Goal: Information Seeking & Learning: Learn about a topic

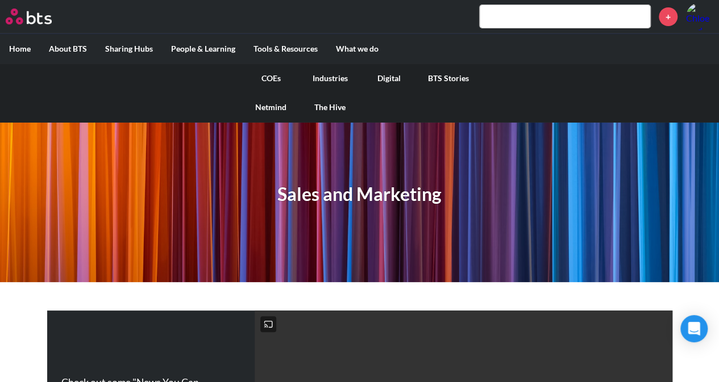
click at [267, 81] on link "COEs" at bounding box center [270, 79] width 59 height 30
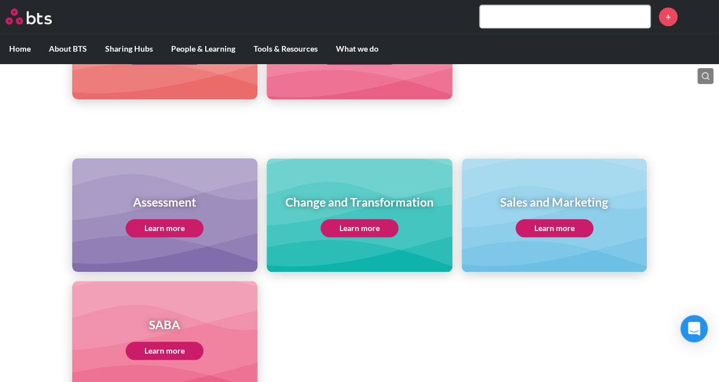
scroll to position [455, 0]
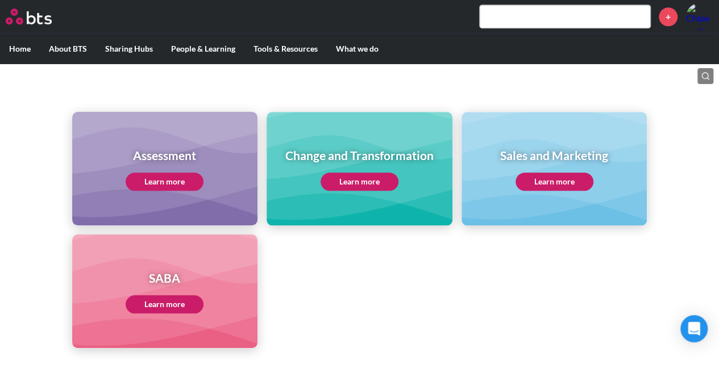
click at [530, 178] on link "Learn more" at bounding box center [554, 182] width 78 height 18
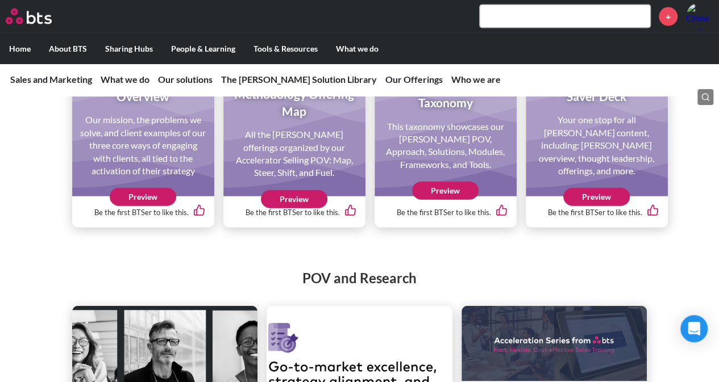
scroll to position [1193, 0]
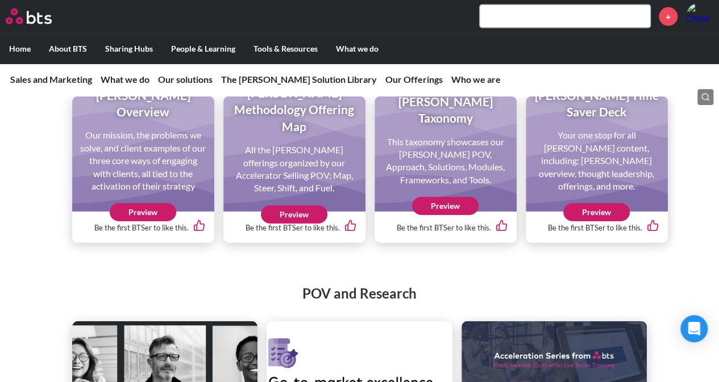
click at [593, 222] on link "Preview" at bounding box center [596, 212] width 66 height 18
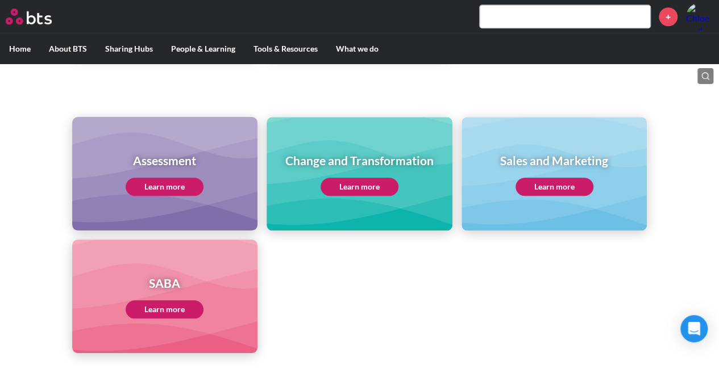
scroll to position [511, 0]
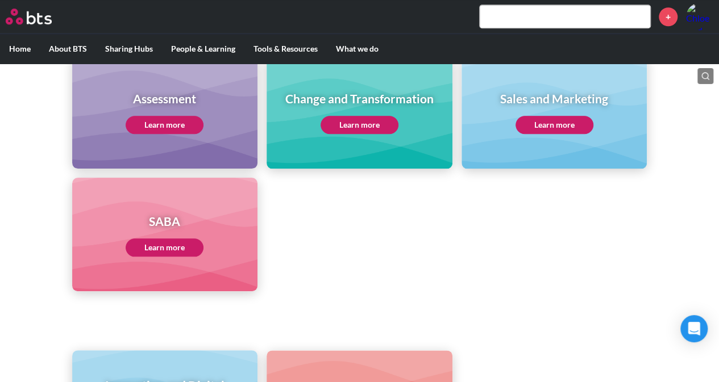
click at [542, 126] on link "Learn more" at bounding box center [554, 125] width 78 height 18
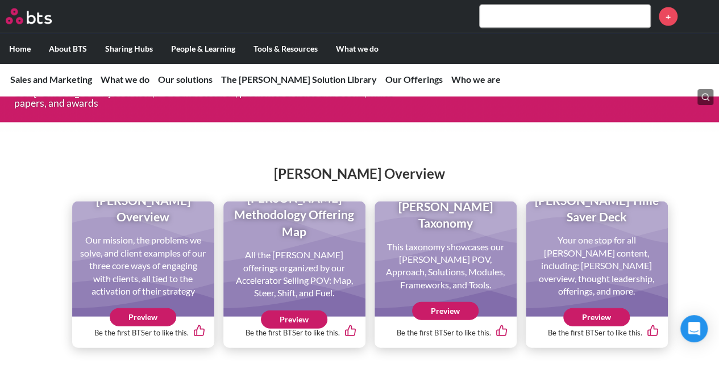
scroll to position [1193, 0]
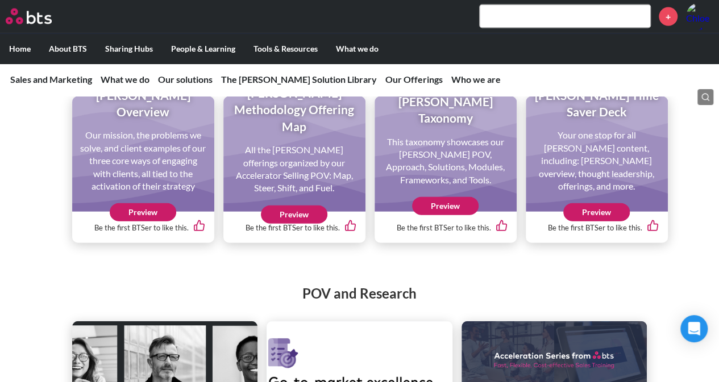
click at [609, 222] on link "Preview" at bounding box center [596, 212] width 66 height 18
